Goal: Communication & Community: Answer question/provide support

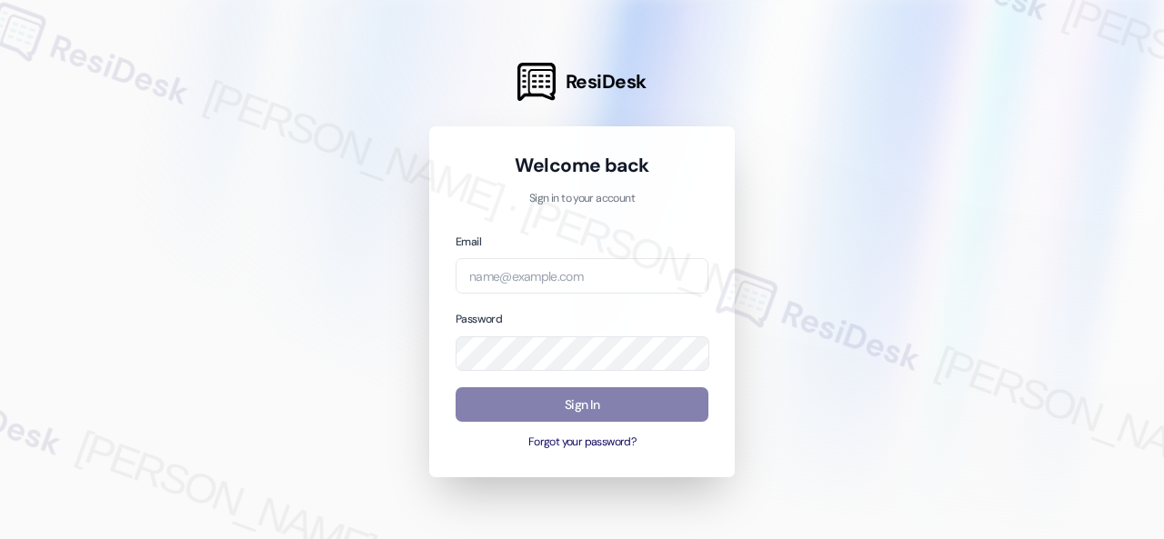
click at [838, 119] on div at bounding box center [582, 269] width 1164 height 539
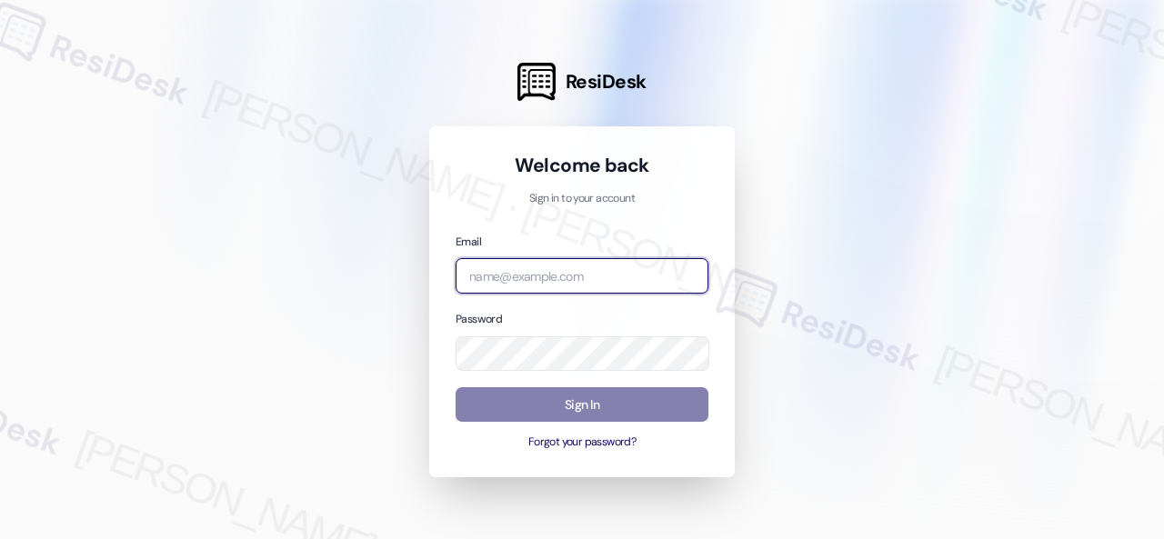
paste input "automated-surveys-baron_properties-[PERSON_NAME].[PERSON_NAME]@baron_[DOMAIN_NA…"
type input "automated-surveys-baron_properties-[PERSON_NAME].[PERSON_NAME]@baron_[DOMAIN_NA…"
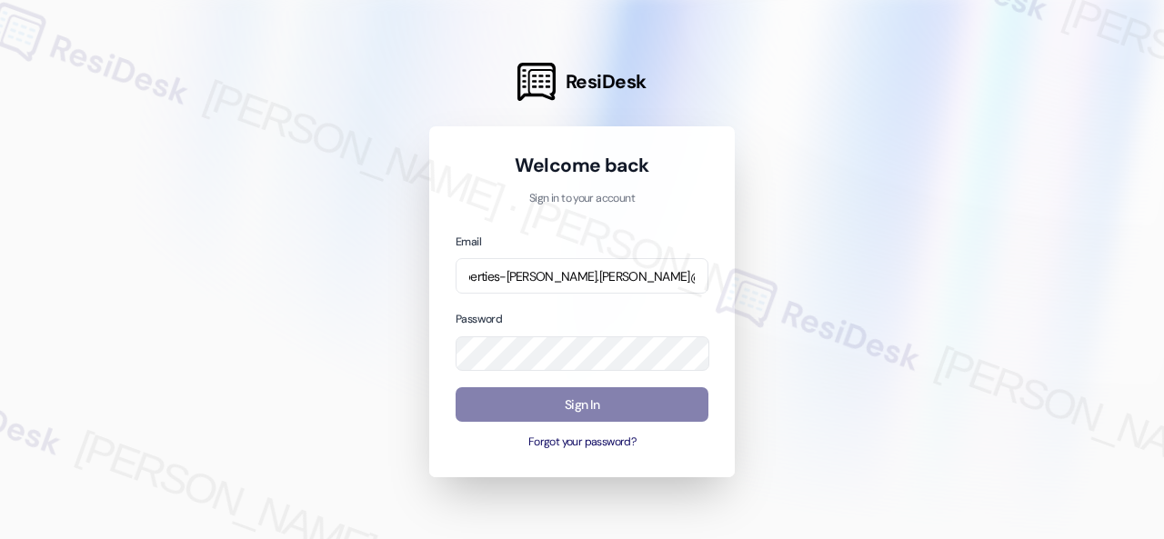
scroll to position [0, 0]
drag, startPoint x: 857, startPoint y: 197, endPoint x: 845, endPoint y: 197, distance: 12.7
click at [852, 197] on div at bounding box center [582, 269] width 1164 height 539
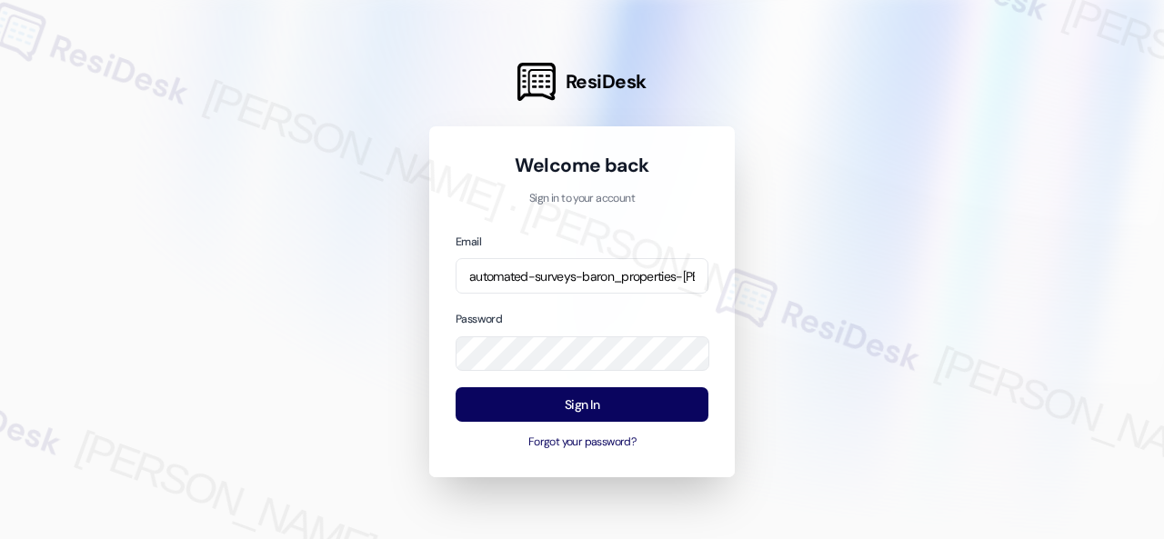
click at [875, 323] on div at bounding box center [582, 269] width 1164 height 539
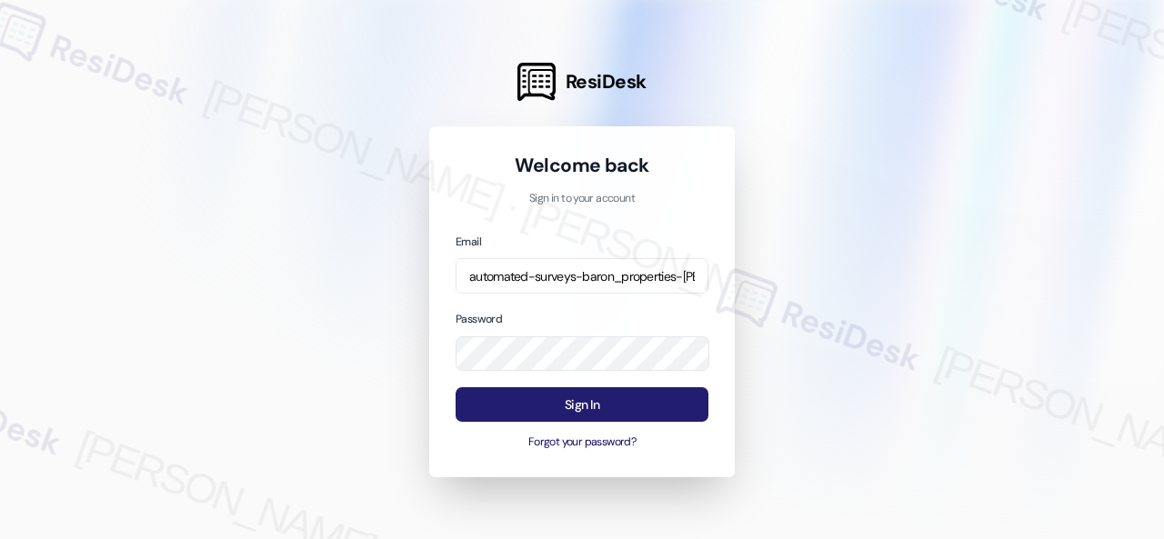
click at [605, 403] on button "Sign In" at bounding box center [581, 404] width 253 height 35
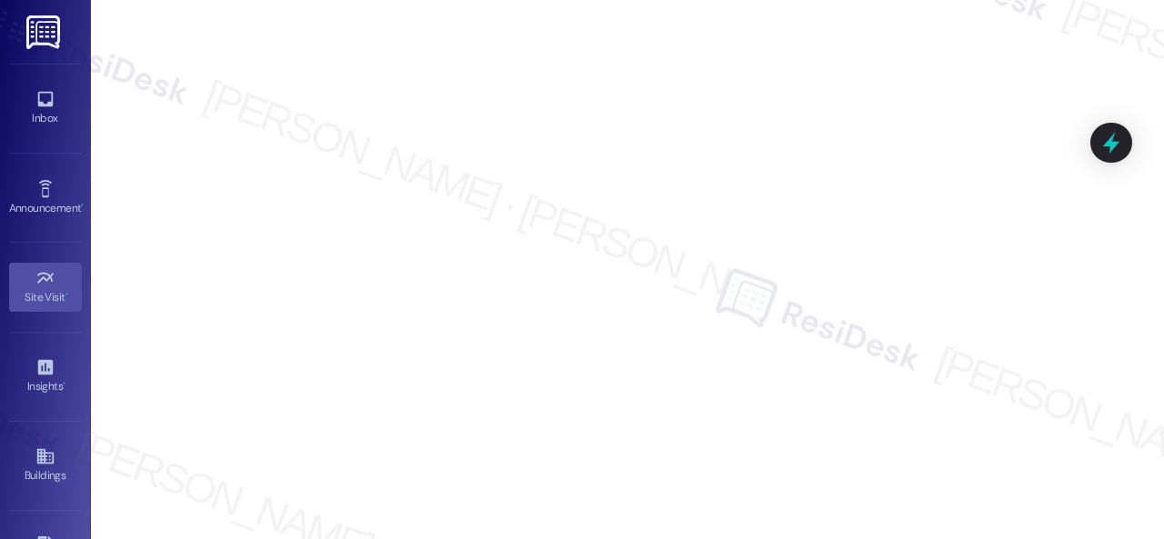
click at [30, 104] on link "Inbox" at bounding box center [45, 108] width 73 height 49
